Goal: Transaction & Acquisition: Purchase product/service

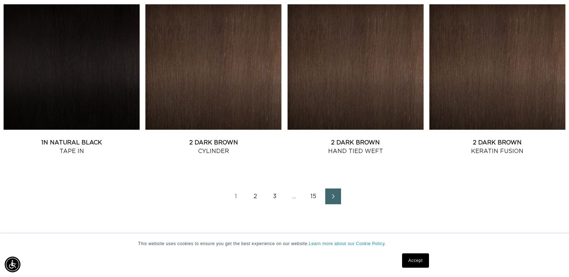
scroll to position [1046, 0]
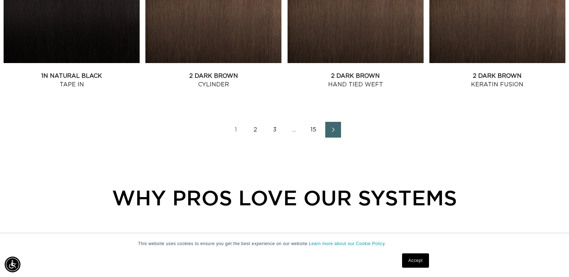
click at [275, 131] on link "3" at bounding box center [275, 130] width 16 height 16
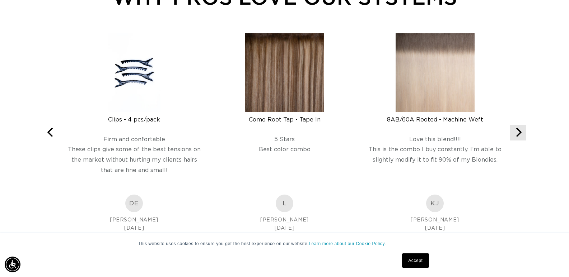
scroll to position [0, 518]
click at [515, 125] on button "Next" at bounding box center [518, 133] width 16 height 16
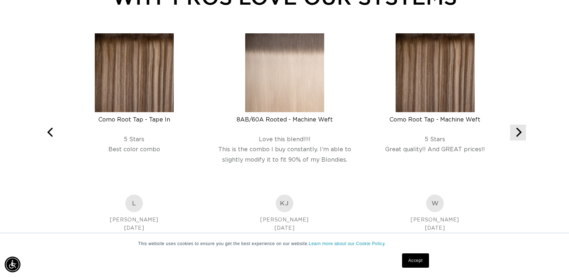
click at [515, 125] on button "Next" at bounding box center [518, 133] width 16 height 16
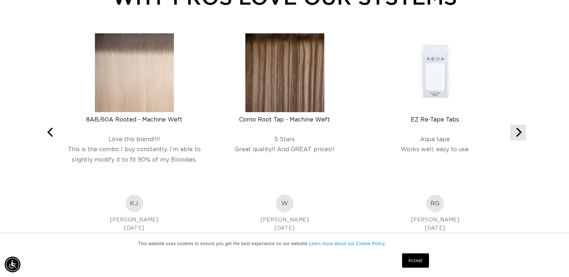
click at [515, 125] on button "Next" at bounding box center [518, 133] width 16 height 16
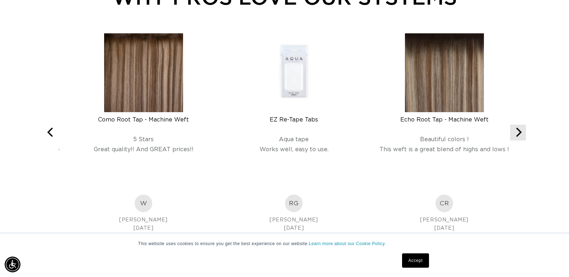
scroll to position [0, 1035]
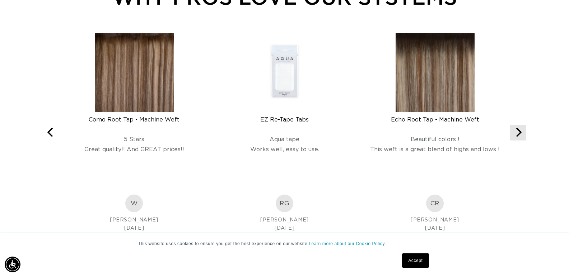
click at [515, 125] on button "Next" at bounding box center [518, 133] width 16 height 16
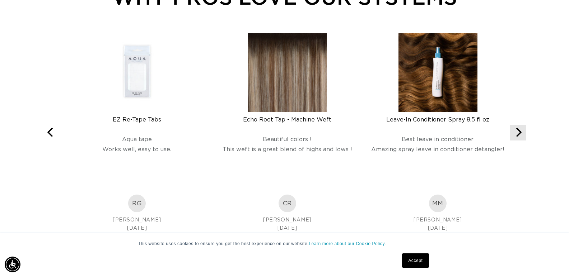
click at [515, 125] on button "Next" at bounding box center [518, 133] width 16 height 16
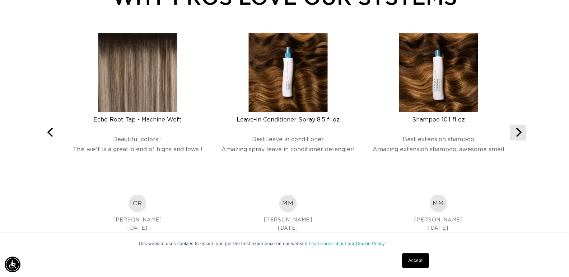
click at [515, 125] on button "Next" at bounding box center [518, 133] width 16 height 16
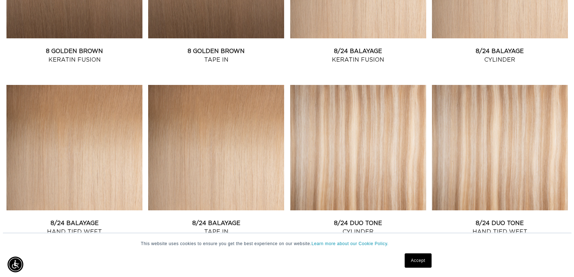
scroll to position [0, 0]
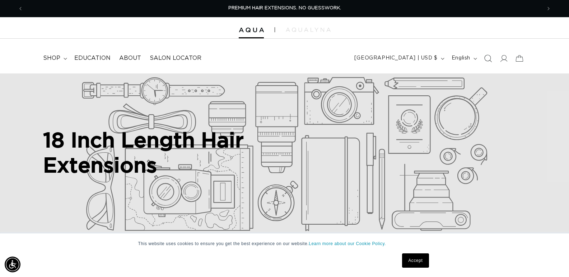
click at [490, 57] on icon "Search" at bounding box center [488, 59] width 8 height 8
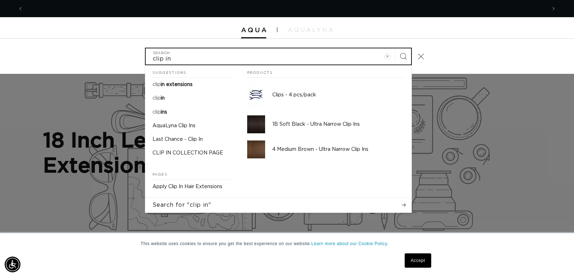
scroll to position [0, 1046]
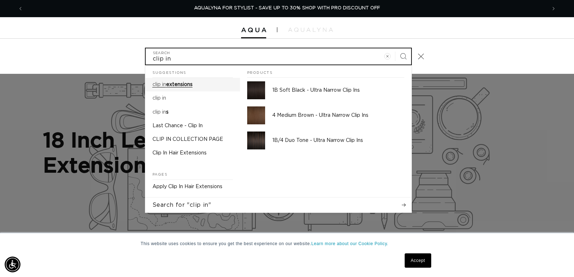
type input "clip in"
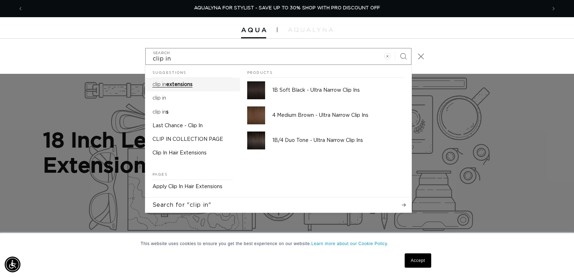
click at [204, 89] on link "clip in extensions" at bounding box center [192, 85] width 95 height 14
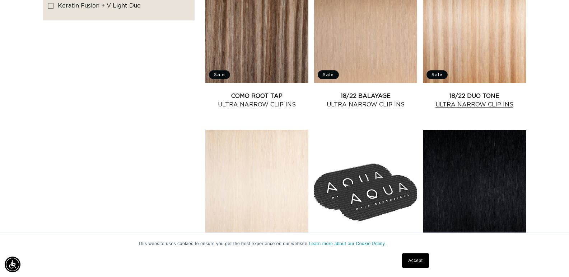
click at [489, 92] on link "18/22 Duo Tone Ultra Narrow Clip Ins" at bounding box center [474, 100] width 103 height 17
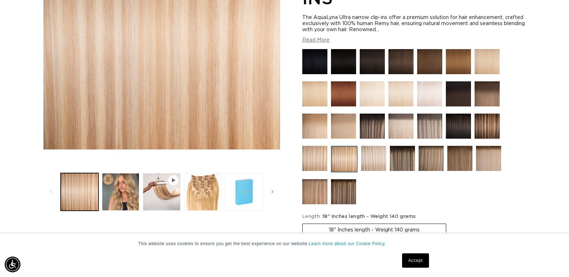
scroll to position [0, 1035]
click at [215, 189] on button "Load image 3 in gallery view" at bounding box center [203, 192] width 38 height 38
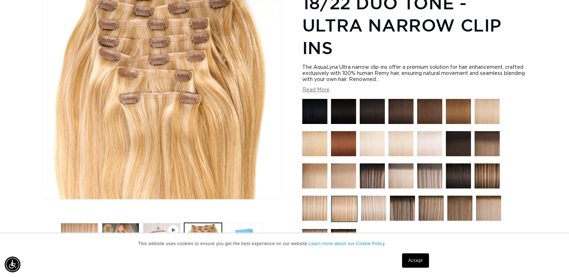
scroll to position [0, 518]
click at [488, 114] on img at bounding box center [486, 111] width 25 height 25
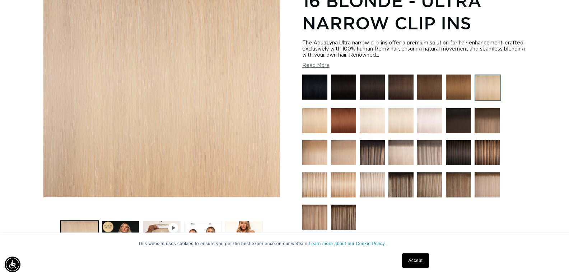
scroll to position [0, 518]
